Goal: Task Accomplishment & Management: Use online tool/utility

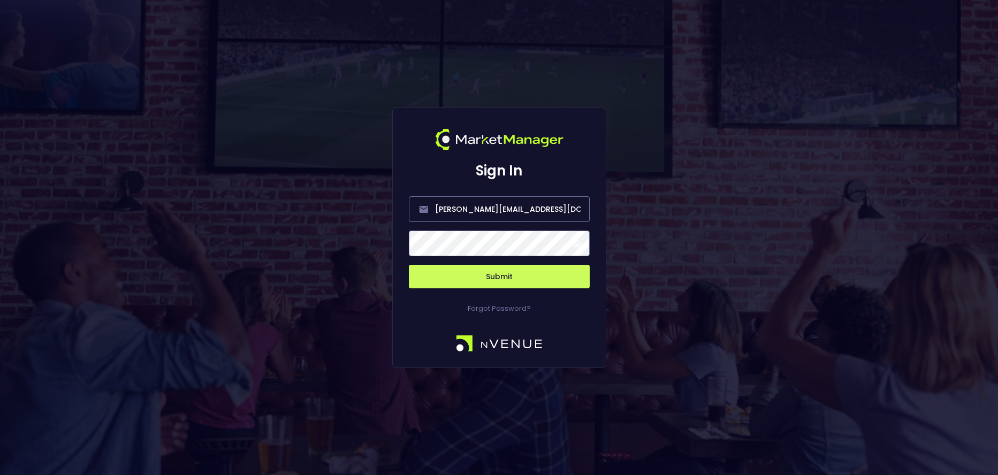
click at [580, 242] on span at bounding box center [577, 244] width 10 height 10
click at [520, 274] on button "Submit" at bounding box center [499, 277] width 181 height 24
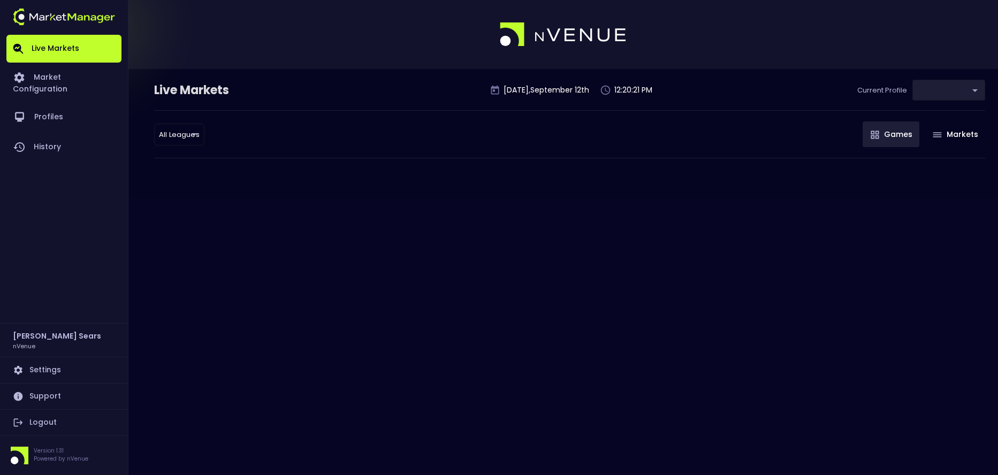
type input "0d810fa5-e353-4d9c-b11d-31f095cae871"
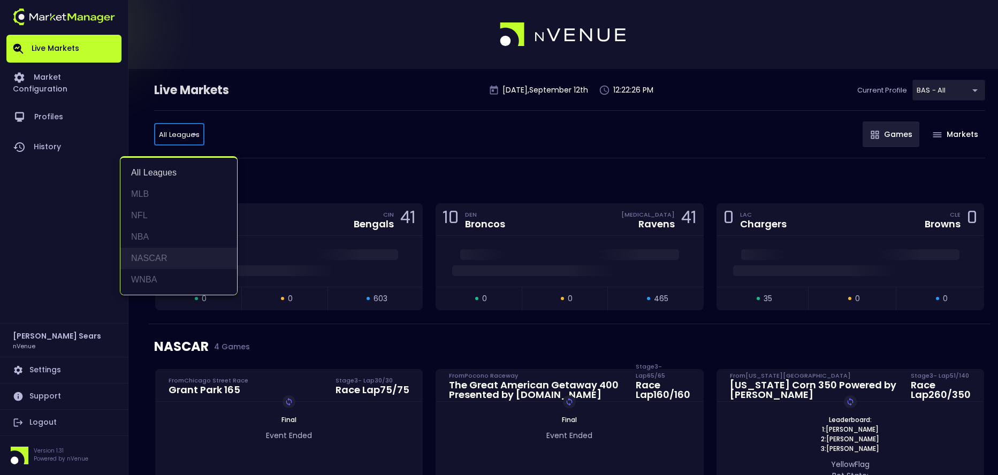
click at [160, 261] on li "NASCAR" at bounding box center [178, 258] width 117 height 21
type input "NASCAR"
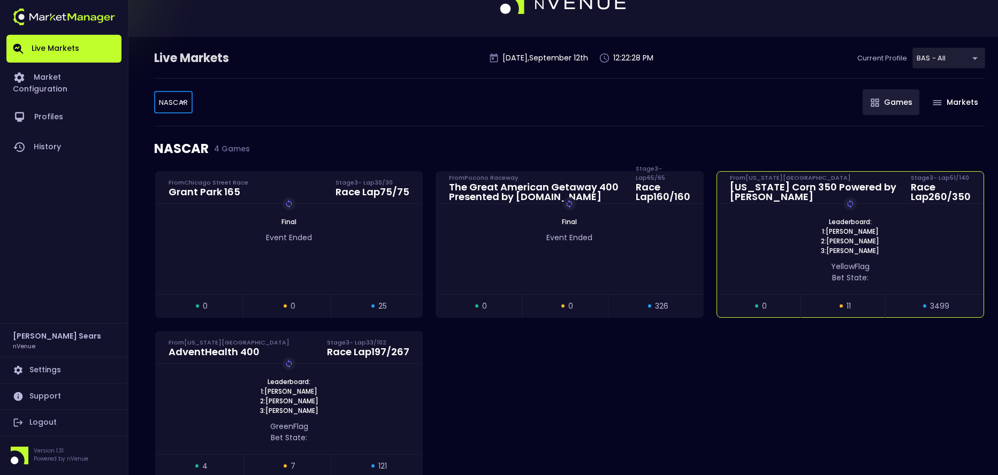
scroll to position [34, 0]
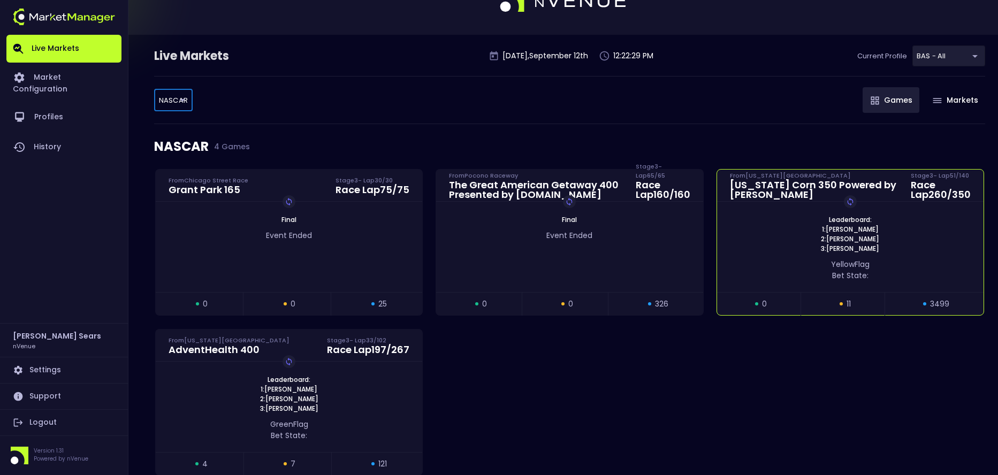
click at [835, 254] on div "yellow Flag Bet State:" at bounding box center [850, 268] width 267 height 28
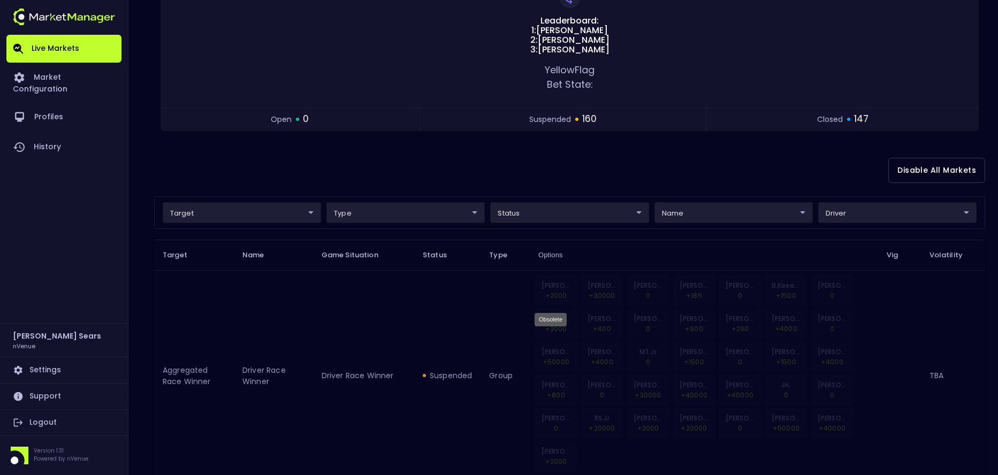
scroll to position [159, 0]
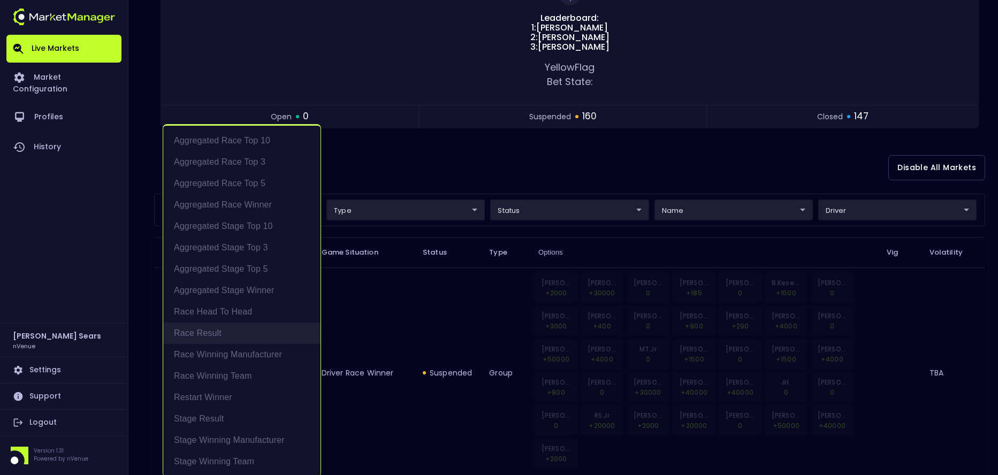
click at [204, 332] on li "Race Result" at bounding box center [241, 333] width 157 height 21
type input "Race Result"
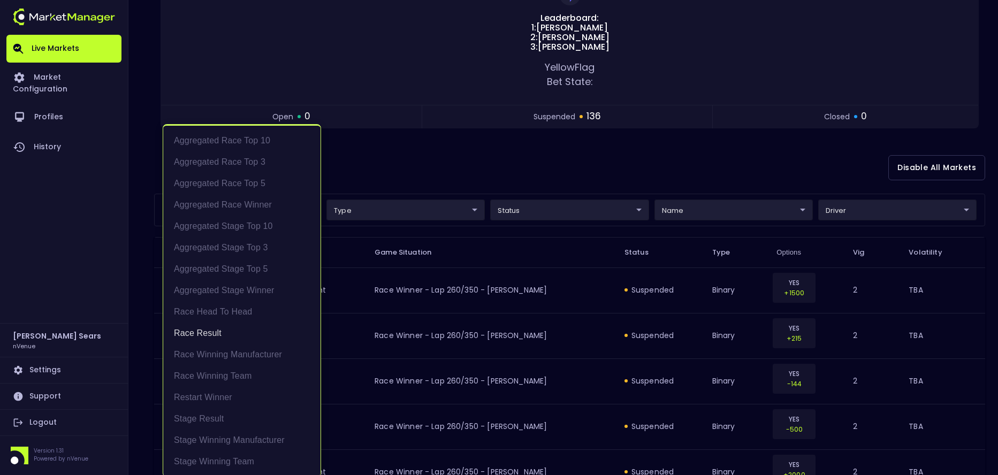
click at [386, 162] on div at bounding box center [499, 237] width 998 height 475
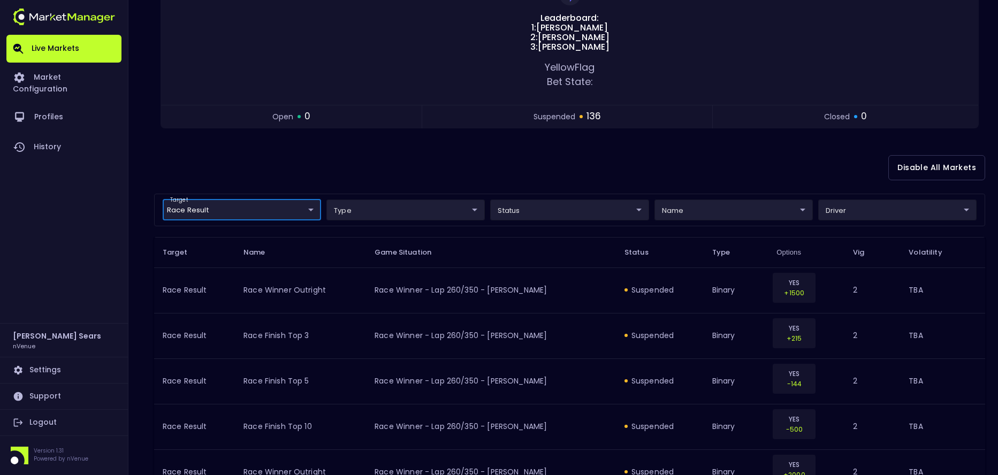
scroll to position [0, 0]
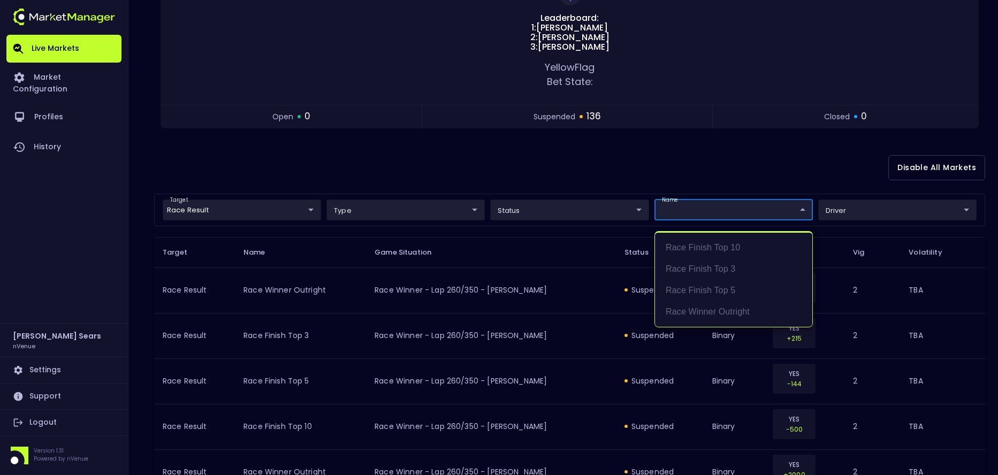
click at [585, 214] on div at bounding box center [499, 237] width 998 height 475
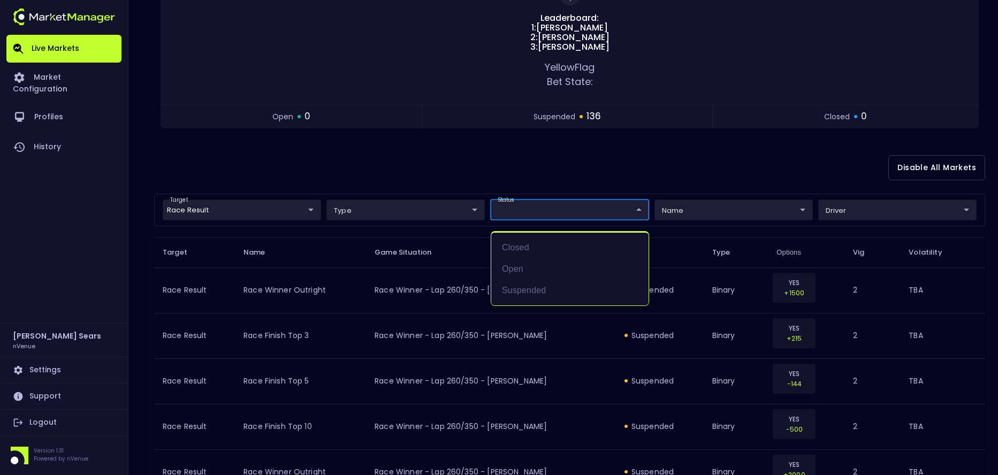
click at [525, 269] on li "open" at bounding box center [569, 268] width 157 height 21
type input "open"
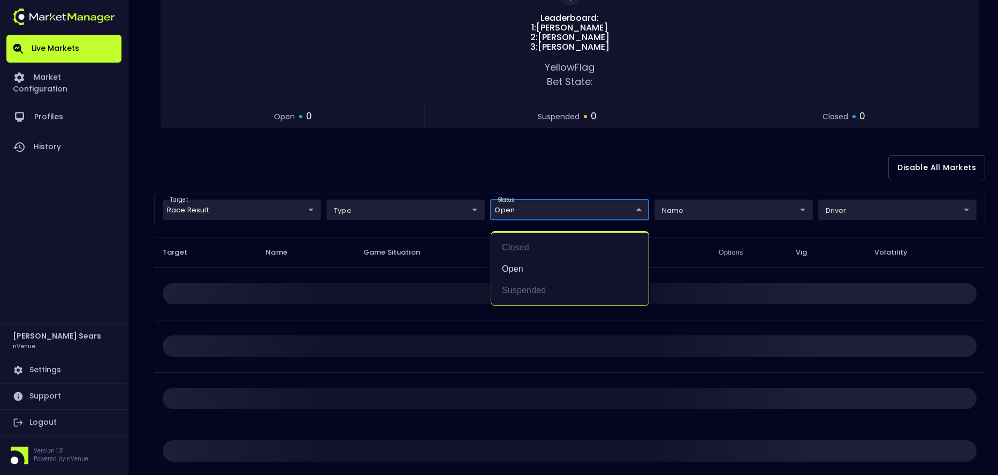
click at [484, 189] on div at bounding box center [499, 237] width 998 height 475
